Goal: Information Seeking & Learning: Compare options

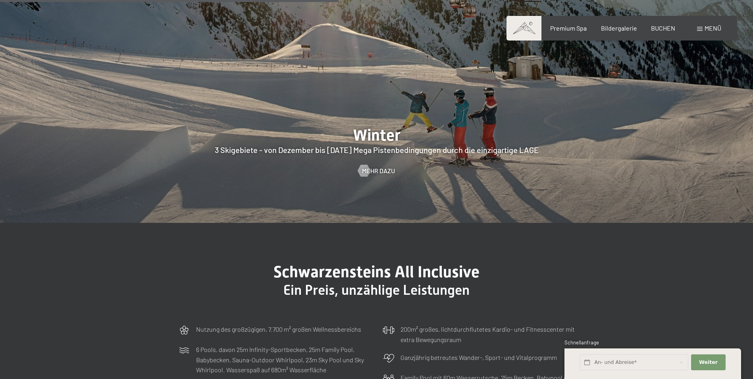
scroll to position [2270, 0]
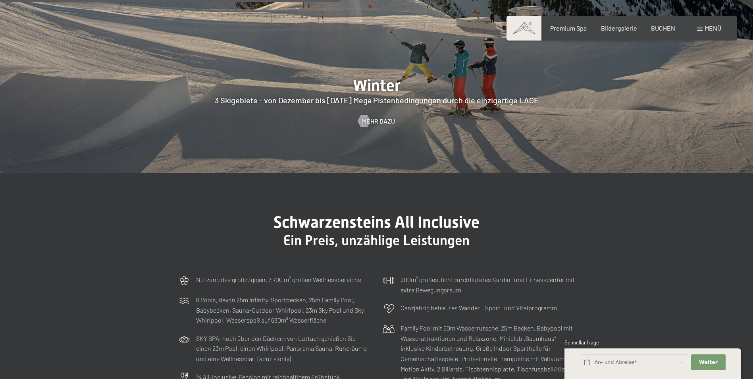
click at [708, 28] on span "Menü" at bounding box center [712, 28] width 17 height 8
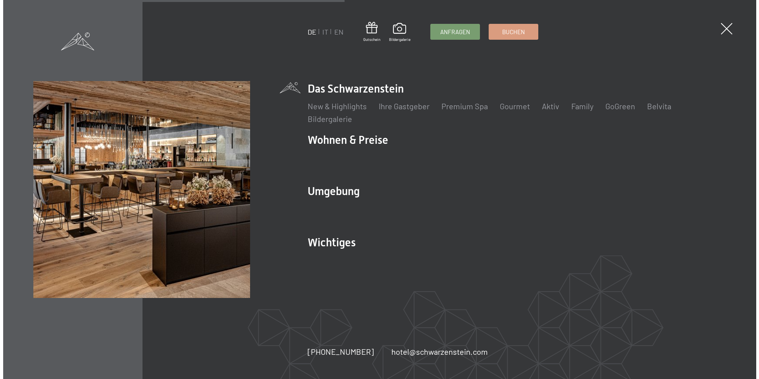
scroll to position [2280, 0]
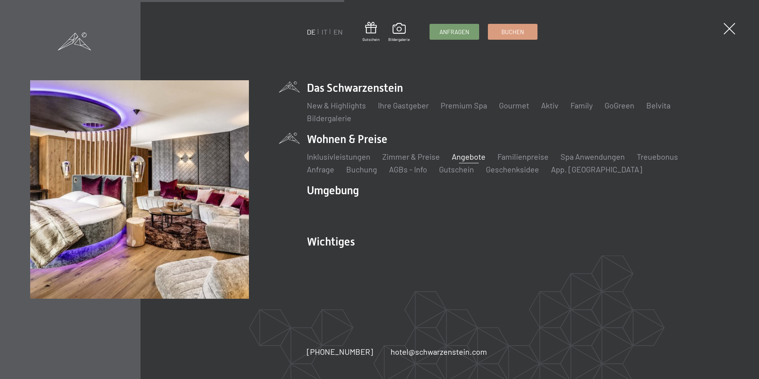
click at [458, 157] on link "Angebote" at bounding box center [469, 157] width 34 height 10
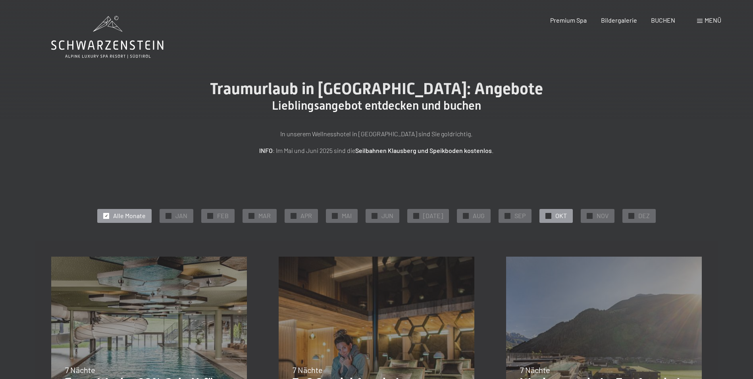
click at [555, 215] on span "OKT" at bounding box center [561, 215] width 12 height 9
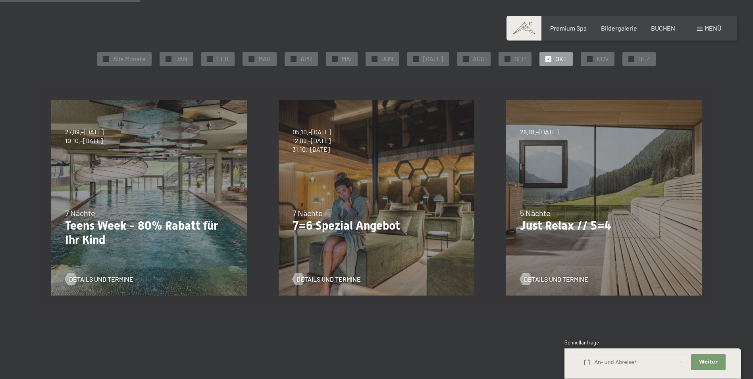
scroll to position [127, 0]
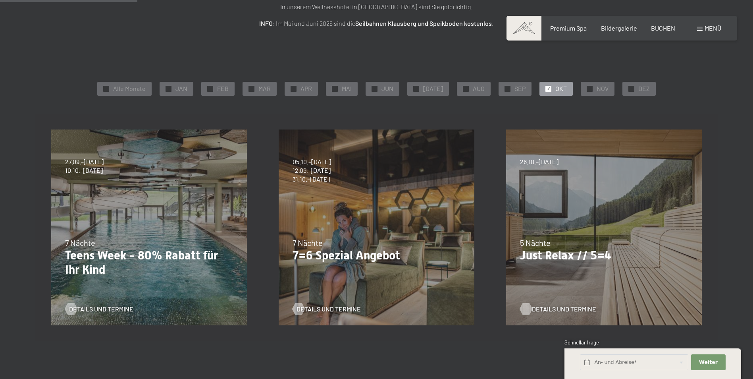
click at [546, 308] on span "Details und Termine" at bounding box center [564, 308] width 64 height 9
click at [325, 308] on span "Details und Termine" at bounding box center [336, 308] width 64 height 9
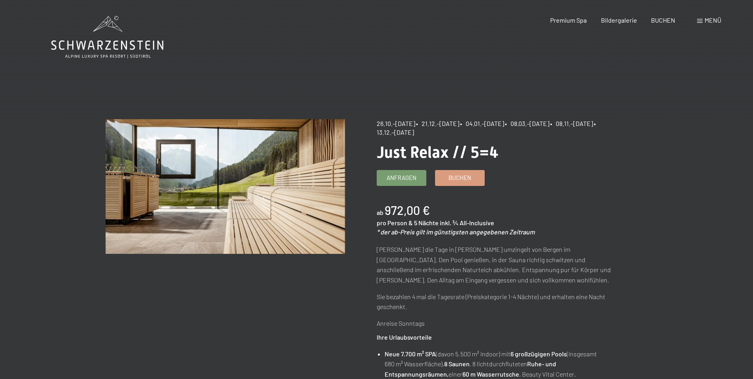
click at [545, 308] on p "Sie bezahlen 4 mal die Tagesrate (Preiskategorie 1-4 Nächte) und erhalten eine …" at bounding box center [496, 301] width 239 height 20
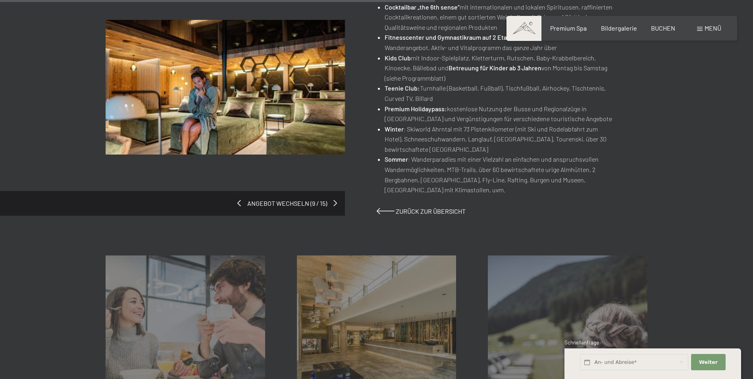
scroll to position [540, 0]
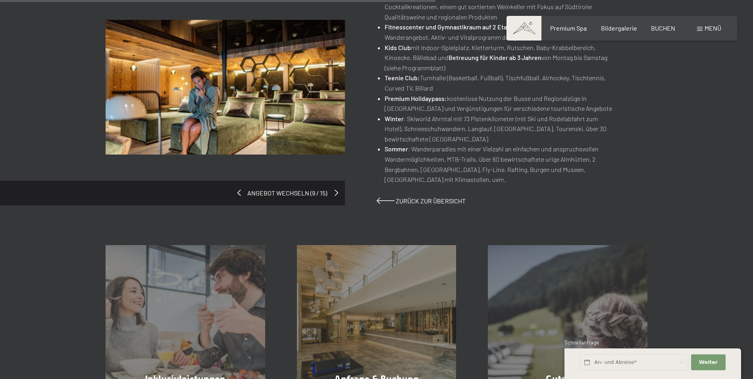
click at [335, 190] on span at bounding box center [337, 192] width 4 height 6
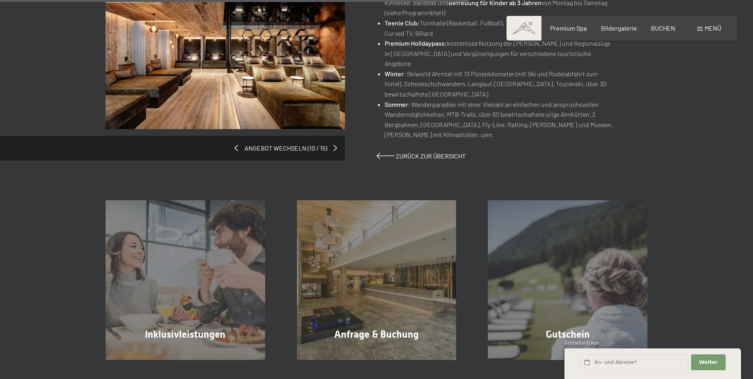
scroll to position [603, 0]
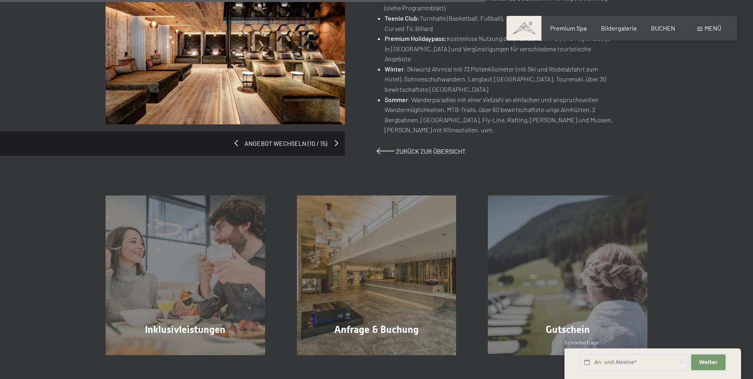
click at [336, 140] on span at bounding box center [337, 143] width 4 height 6
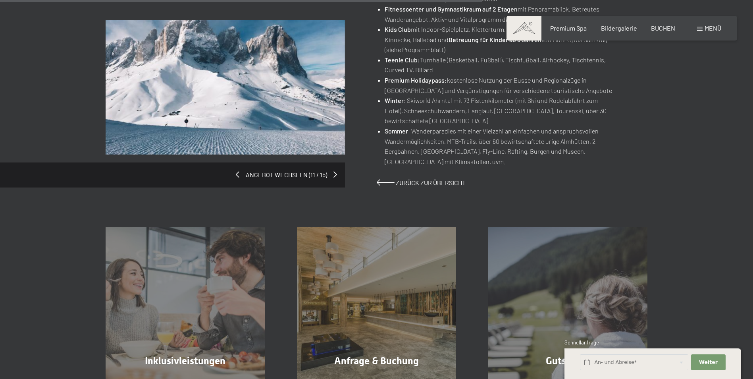
scroll to position [619, 0]
click at [335, 173] on span at bounding box center [337, 174] width 4 height 6
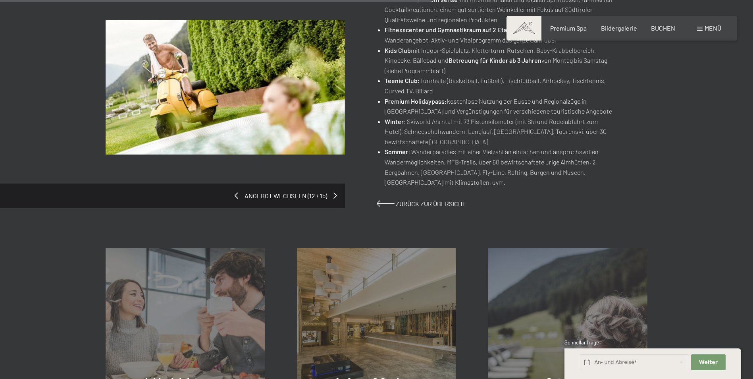
scroll to position [540, 0]
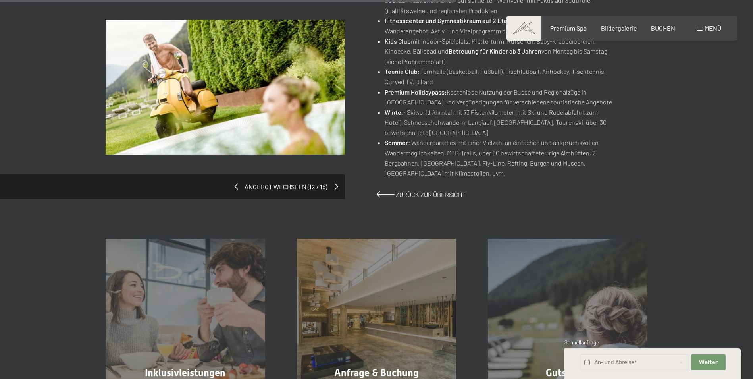
click at [337, 185] on span at bounding box center [337, 186] width 4 height 6
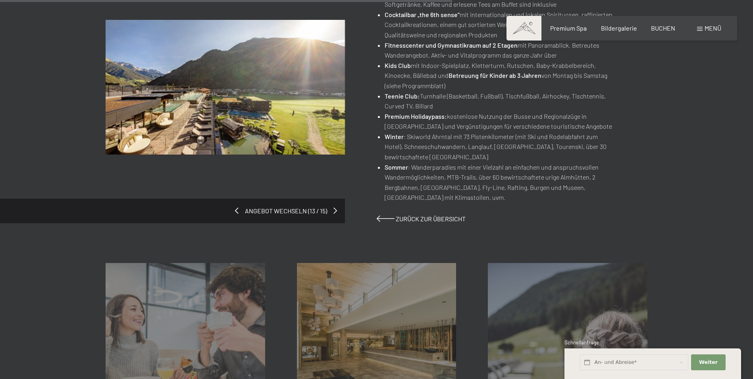
scroll to position [540, 0]
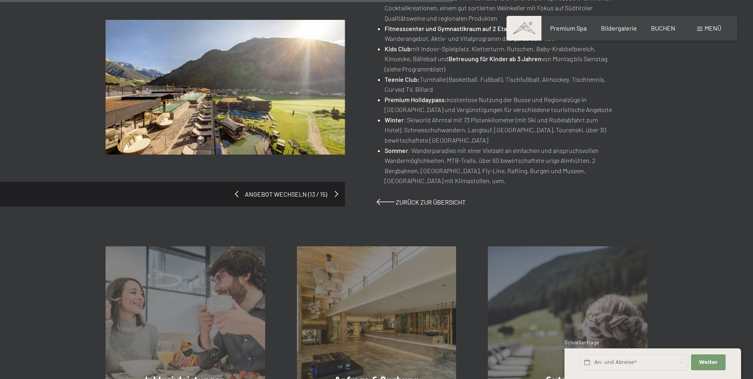
click at [335, 192] on span at bounding box center [337, 193] width 4 height 6
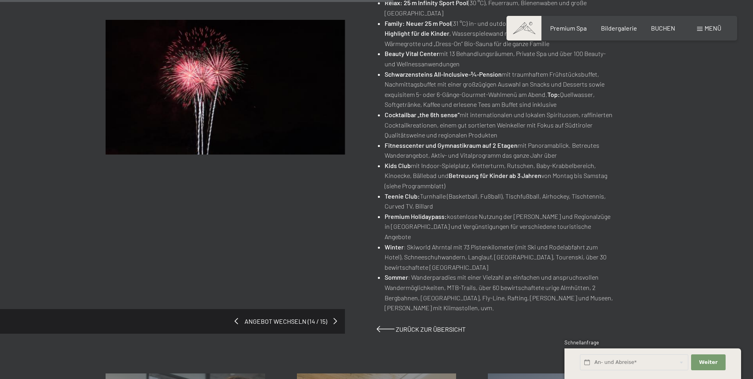
scroll to position [540, 0]
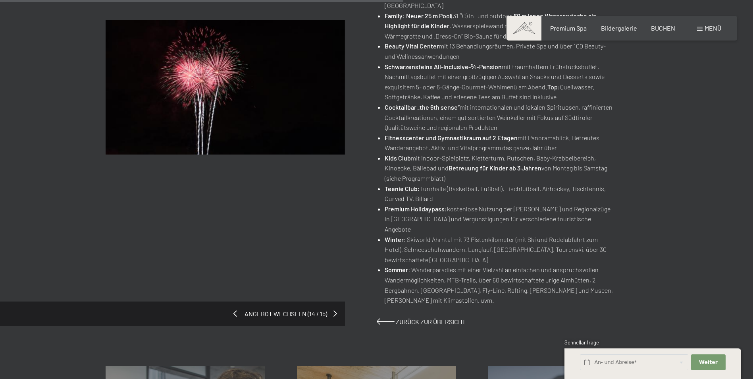
click at [237, 310] on span at bounding box center [235, 313] width 4 height 6
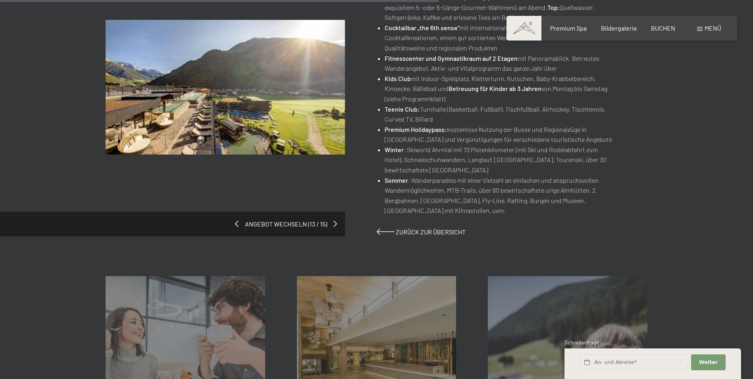
scroll to position [524, 0]
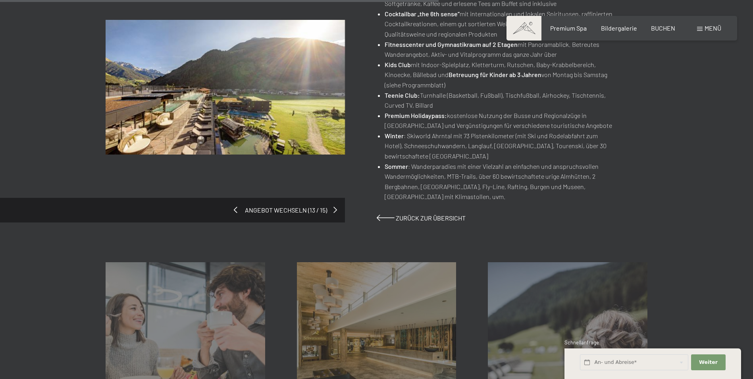
click at [236, 210] on span at bounding box center [236, 209] width 4 height 6
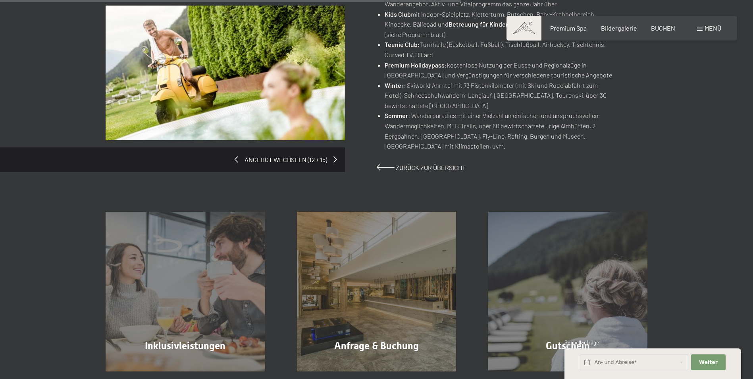
scroll to position [587, 0]
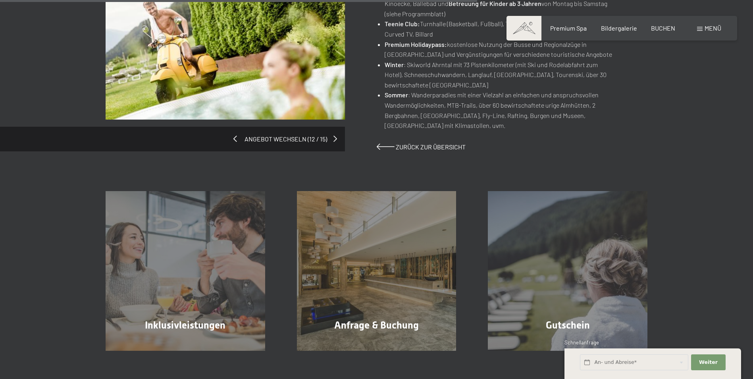
click at [236, 139] on span at bounding box center [235, 138] width 4 height 6
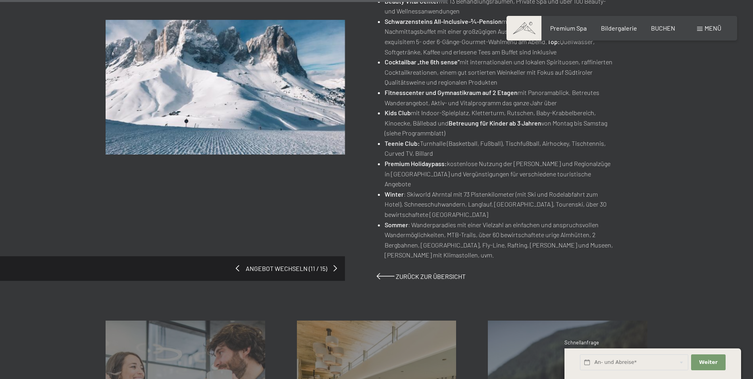
scroll to position [571, 0]
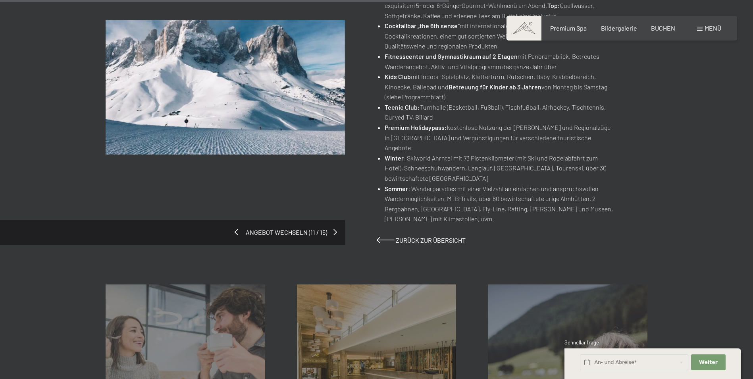
click at [237, 229] on span at bounding box center [237, 232] width 4 height 6
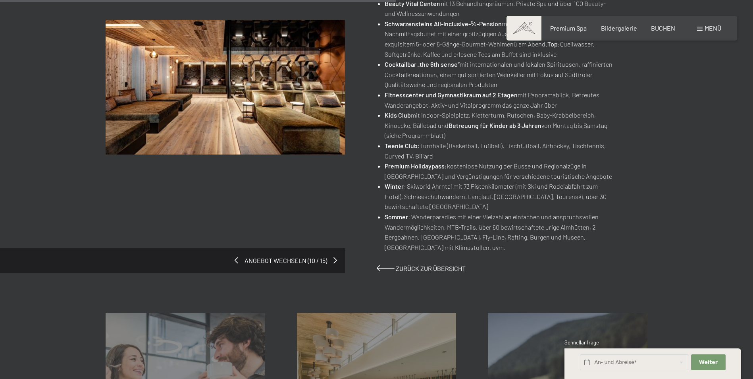
scroll to position [476, 0]
click at [235, 259] on span at bounding box center [235, 259] width 4 height 6
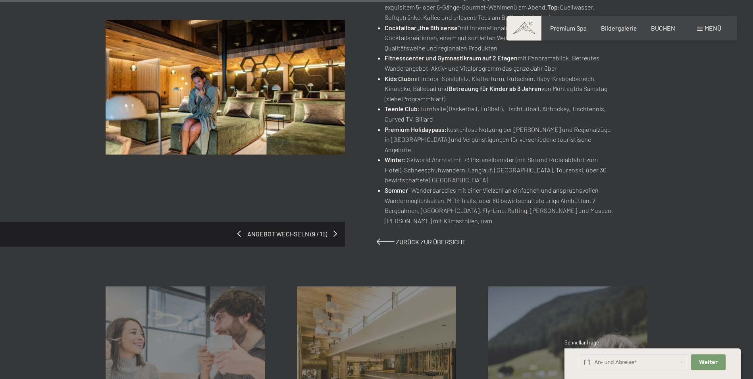
scroll to position [524, 0]
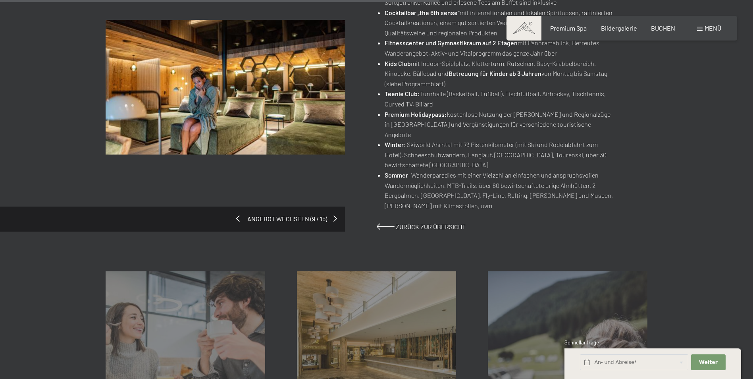
click at [239, 215] on span at bounding box center [238, 218] width 4 height 6
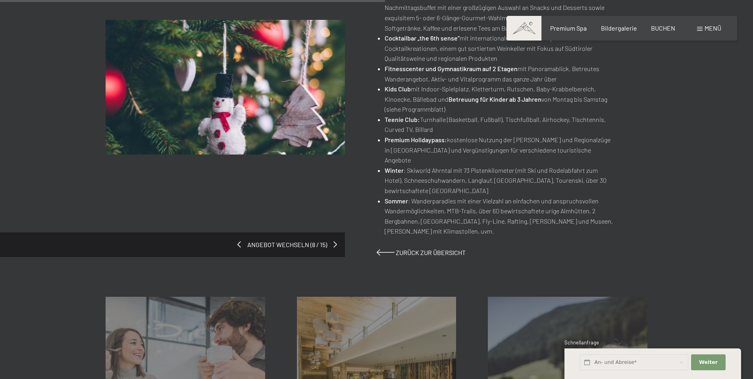
scroll to position [556, 0]
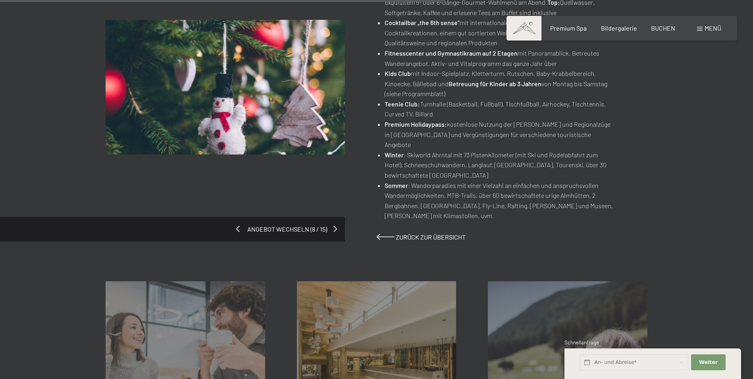
click at [239, 225] on span at bounding box center [238, 228] width 4 height 6
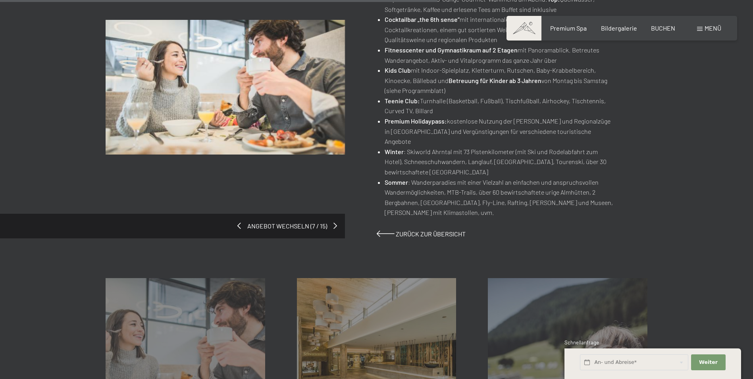
scroll to position [587, 0]
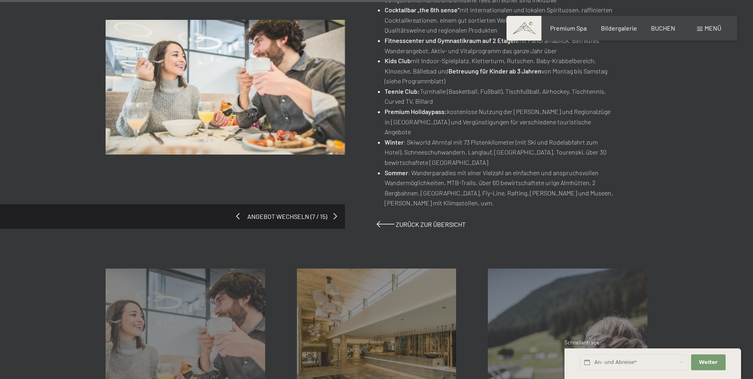
click at [238, 213] on span at bounding box center [238, 216] width 4 height 6
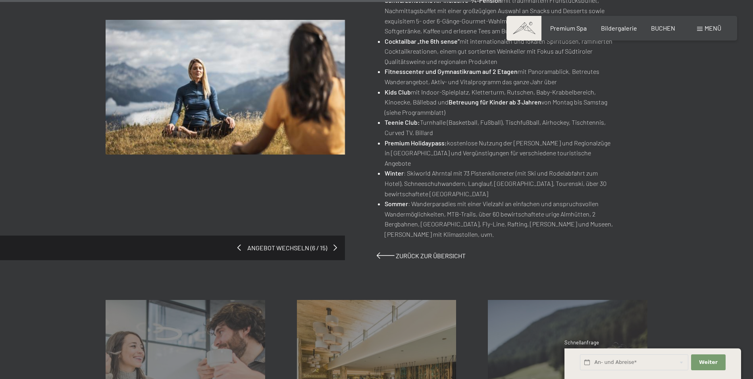
scroll to position [651, 0]
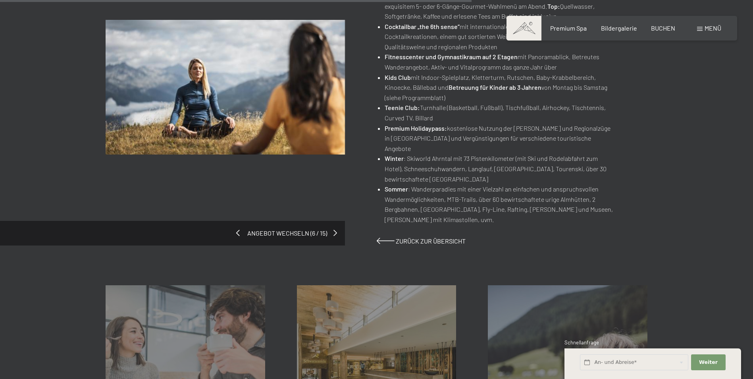
click at [240, 222] on div "Angebot wechseln (6 / 15)" at bounding box center [172, 233] width 345 height 25
drag, startPoint x: 237, startPoint y: 221, endPoint x: 196, endPoint y: 244, distance: 47.0
click at [196, 245] on div "Inklusivleistungen Mehr erfahren Anfrage & Buchung Mehr erfahren Gutschein Mehr…" at bounding box center [376, 344] width 753 height 199
click at [237, 229] on span at bounding box center [238, 232] width 4 height 6
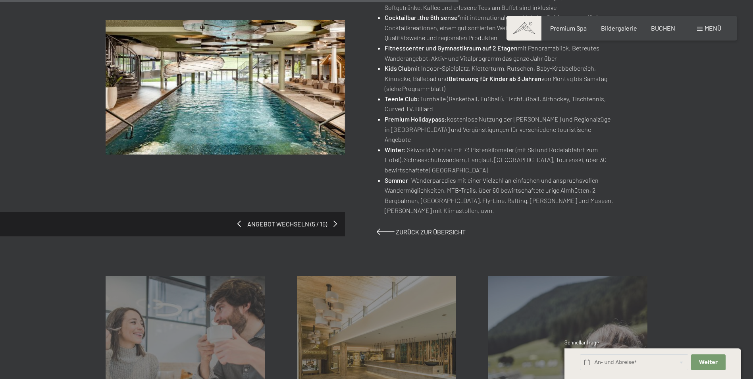
scroll to position [619, 0]
click at [237, 220] on span at bounding box center [238, 222] width 4 height 6
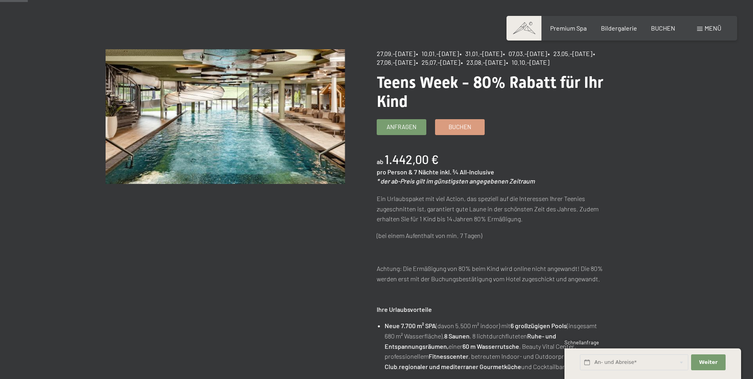
scroll to position [16, 0]
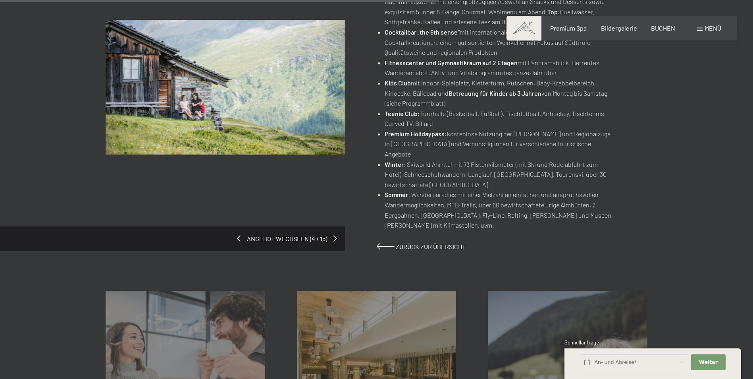
scroll to position [540, 0]
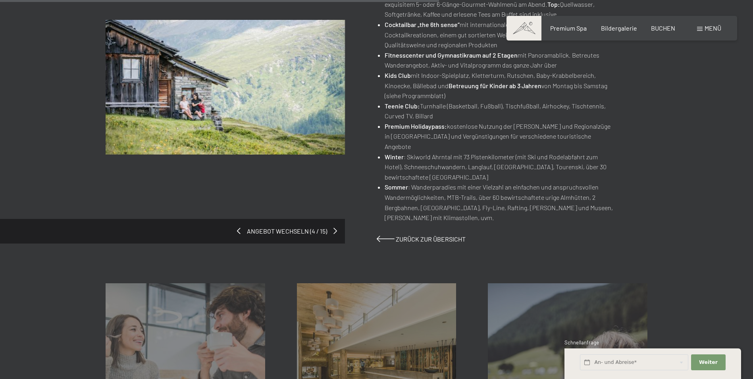
click at [237, 227] on span at bounding box center [239, 230] width 4 height 6
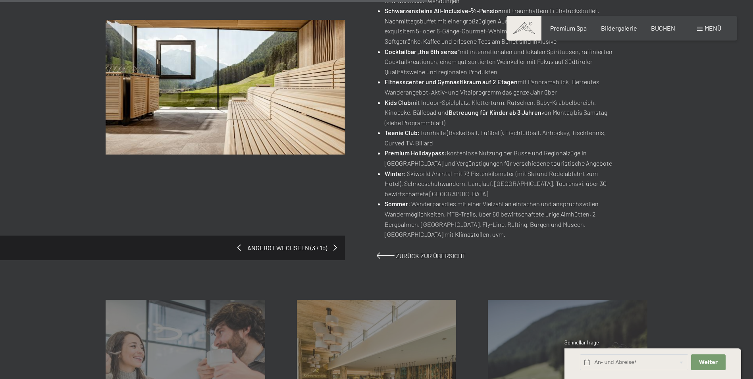
scroll to position [571, 0]
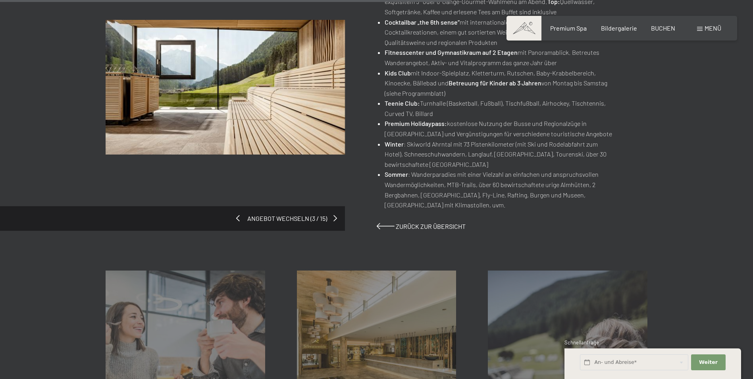
click at [237, 217] on span at bounding box center [238, 218] width 4 height 6
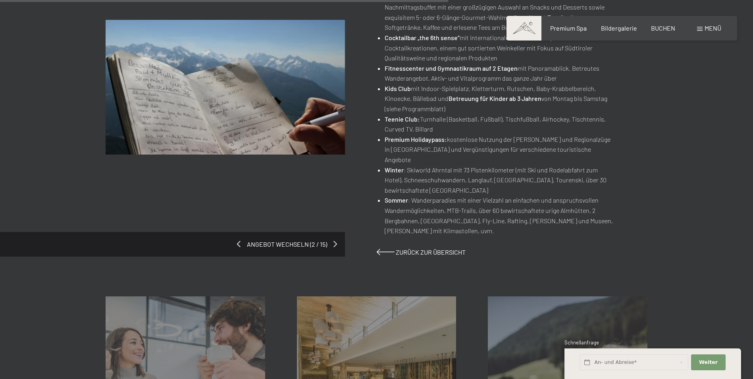
scroll to position [571, 0]
click at [237, 240] on span at bounding box center [238, 243] width 4 height 6
